Goal: Information Seeking & Learning: Check status

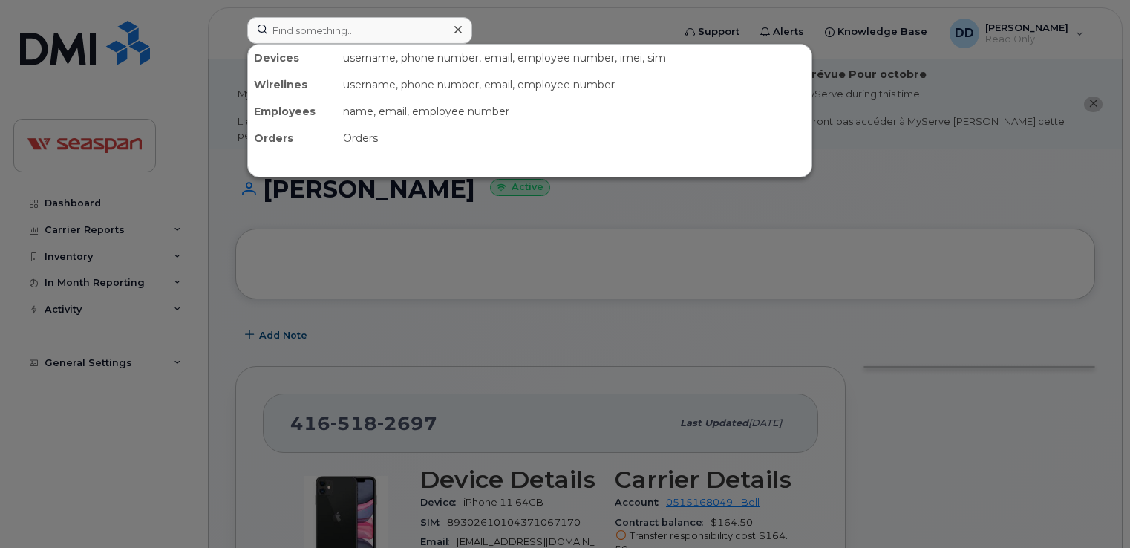
scroll to position [297, 0]
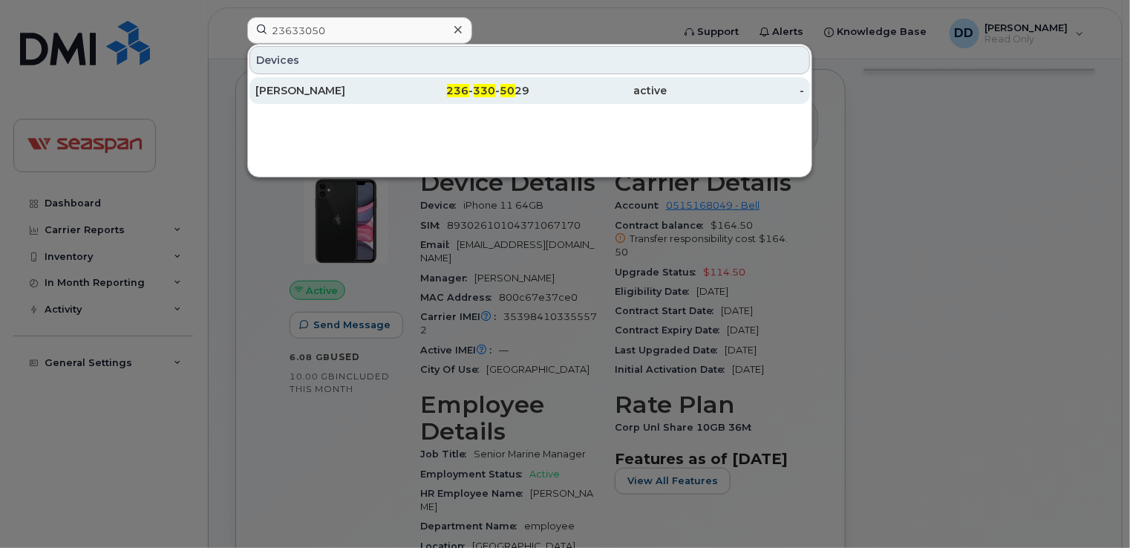
type input "23633050"
click at [313, 91] on div "[PERSON_NAME]" at bounding box center [323, 90] width 137 height 15
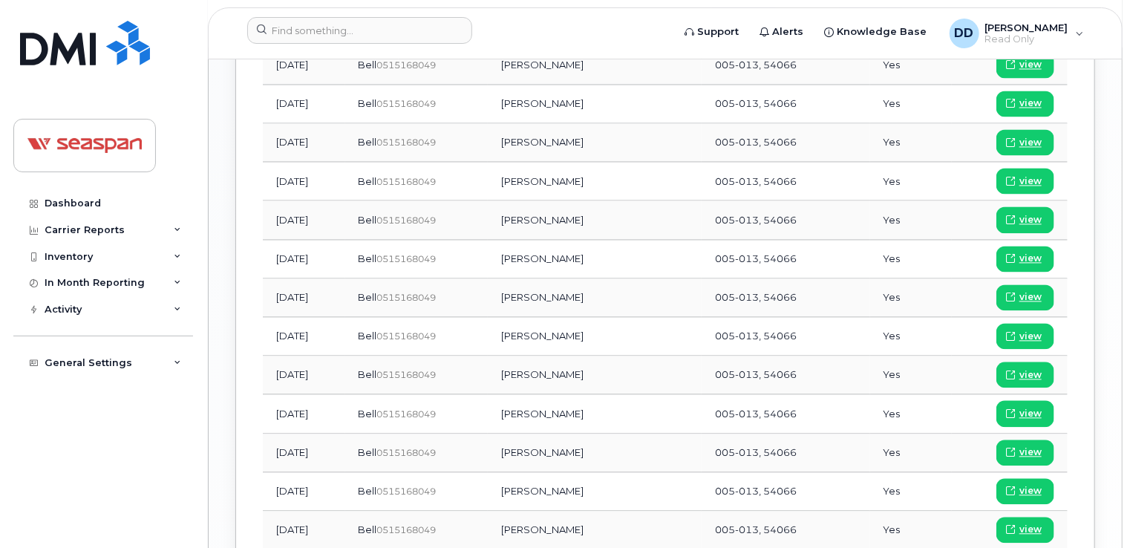
scroll to position [1708, 0]
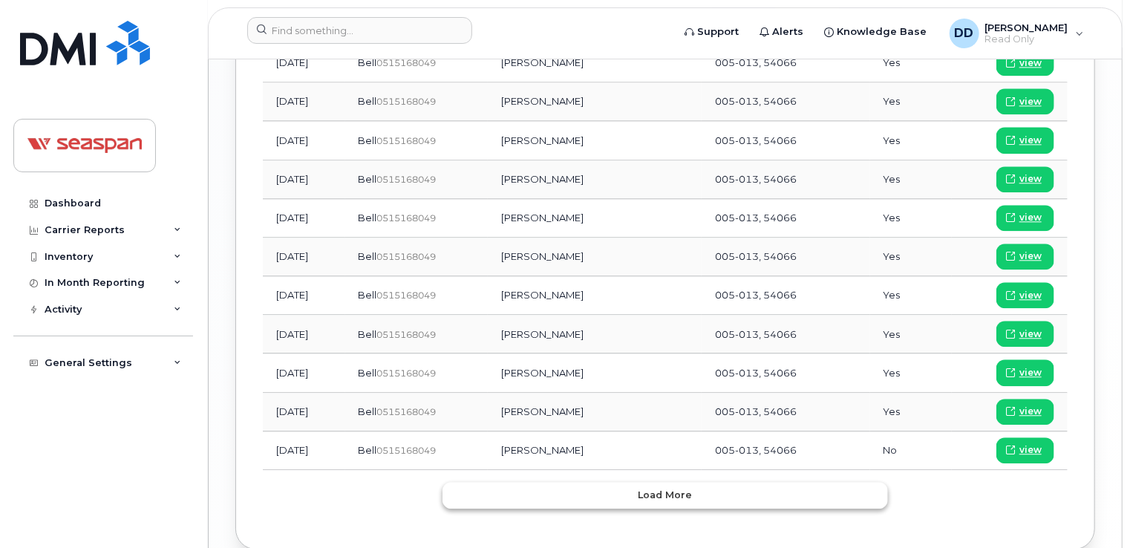
click at [642, 488] on span "Load more" at bounding box center [666, 495] width 54 height 14
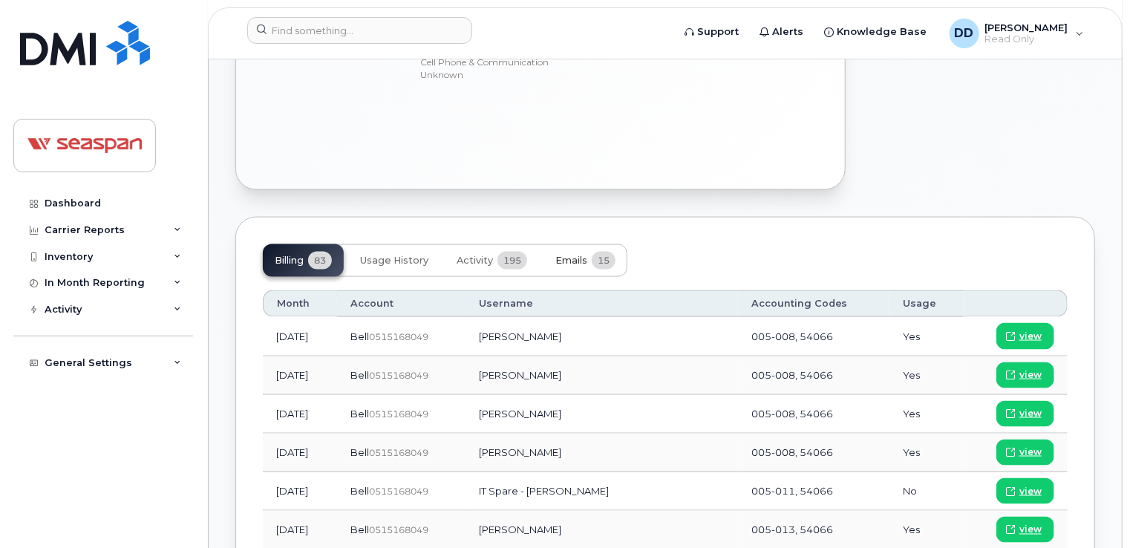
scroll to position [891, 0]
click at [634, 245] on div "Billing 83 Usage History Activity 195 Emails 15" at bounding box center [665, 261] width 805 height 33
click at [593, 245] on button "Emails 15" at bounding box center [586, 261] width 84 height 33
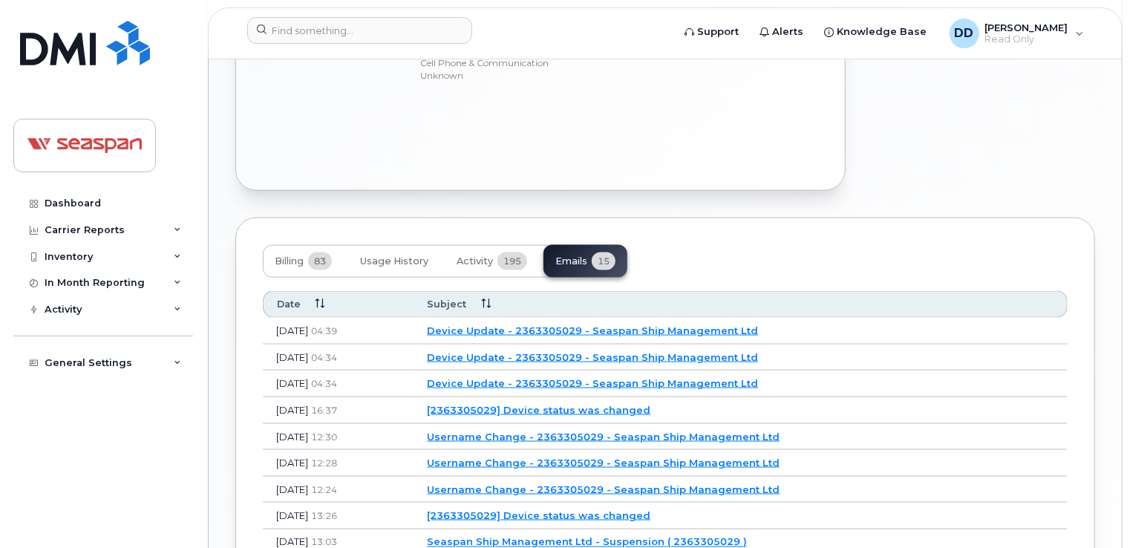
click at [585, 324] on link "Device Update - 2363305029 - Seaspan Ship Management Ltd" at bounding box center [592, 330] width 331 height 12
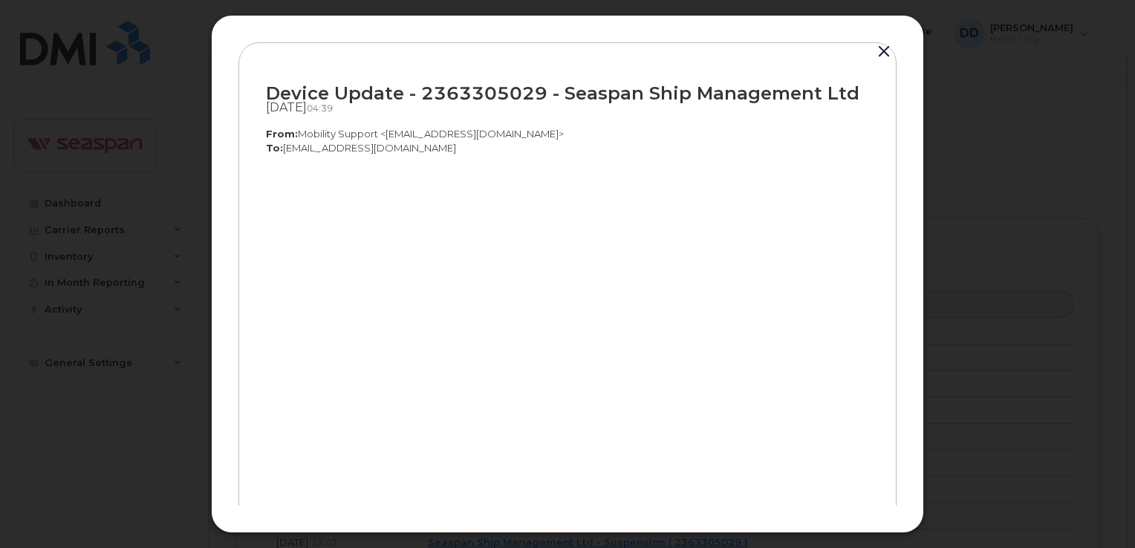
click at [885, 50] on button "button" at bounding box center [883, 52] width 22 height 21
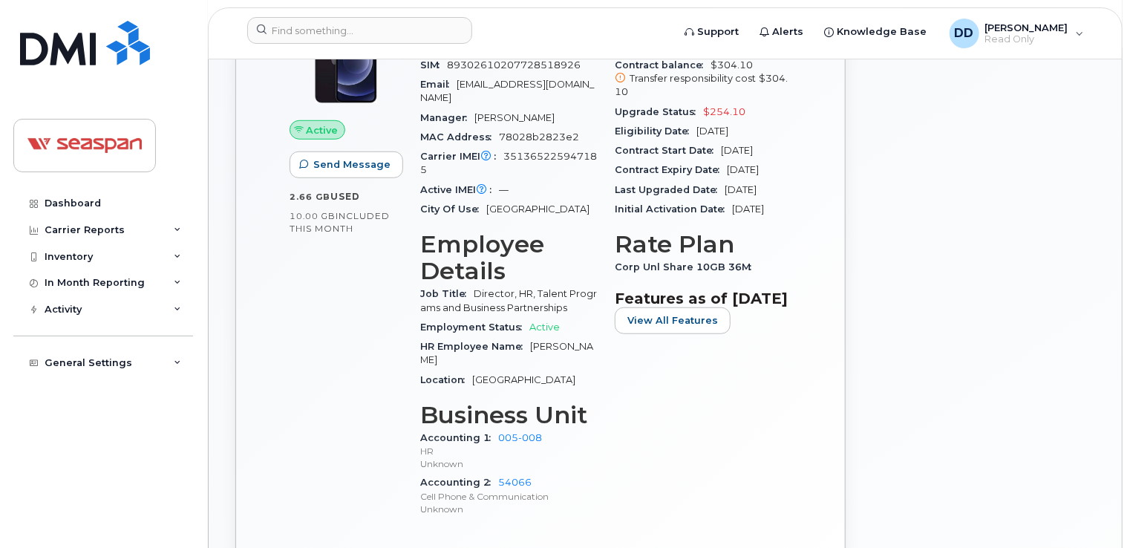
scroll to position [446, 0]
